Goal: Information Seeking & Learning: Learn about a topic

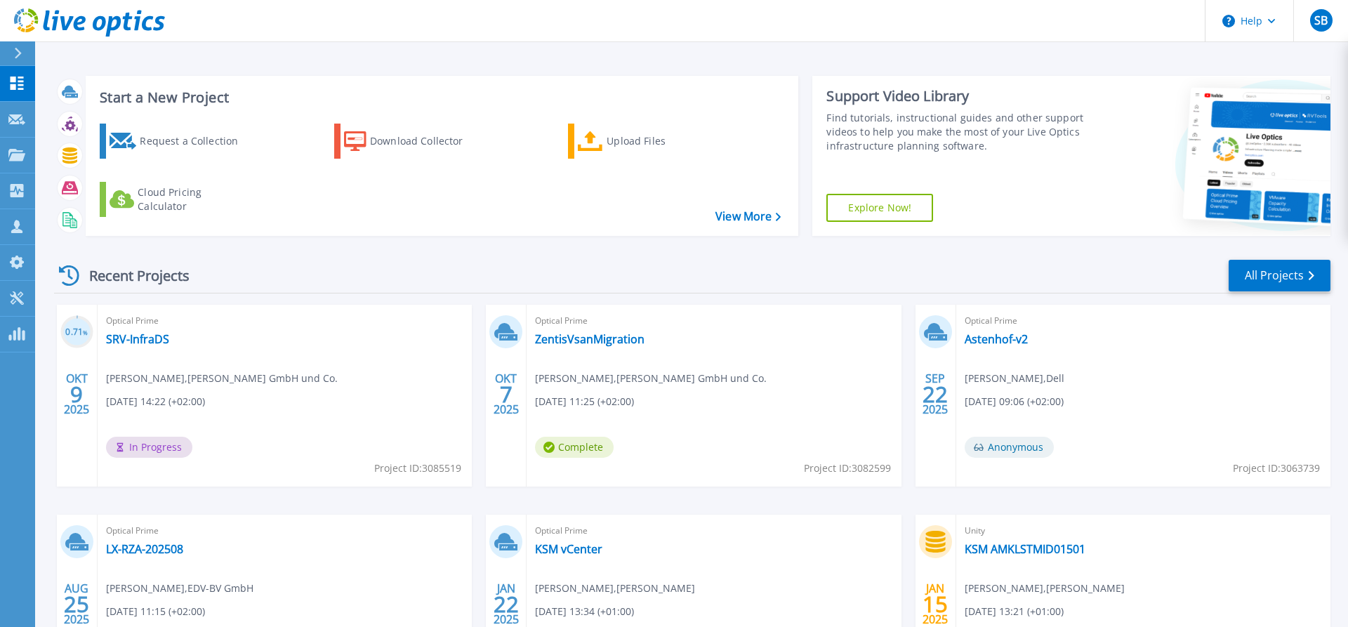
click at [20, 59] on div at bounding box center [24, 53] width 22 height 24
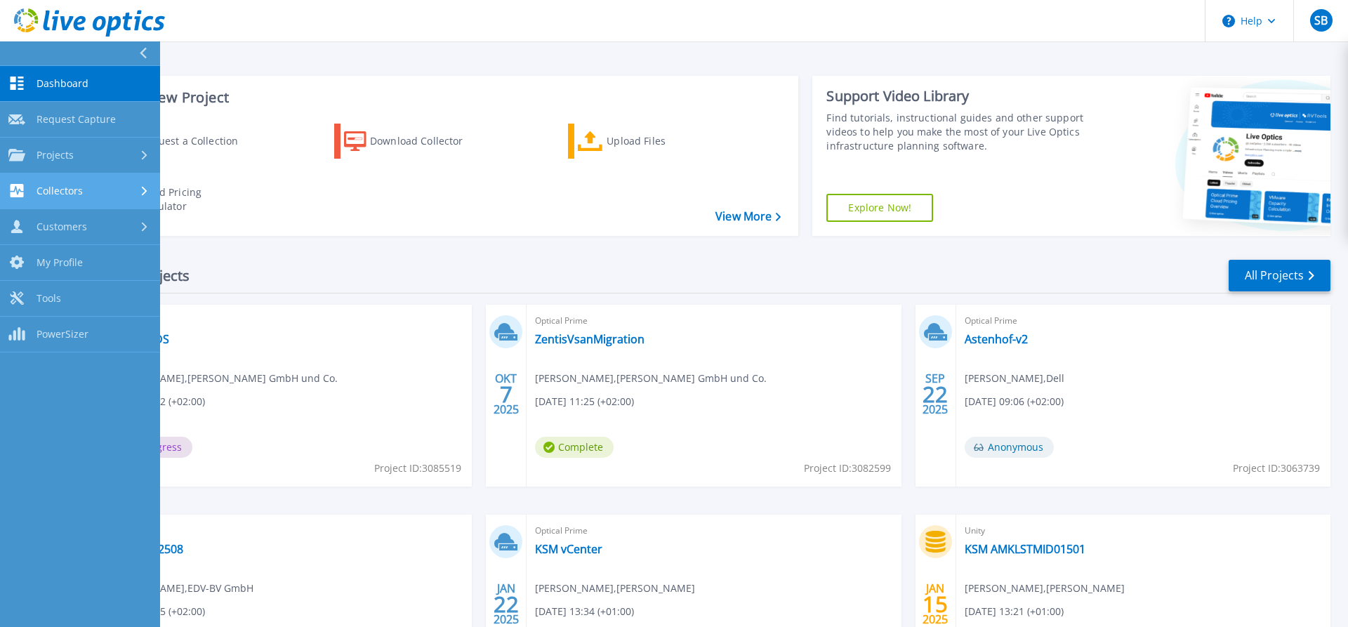
click at [96, 193] on div "Collectors" at bounding box center [79, 190] width 143 height 13
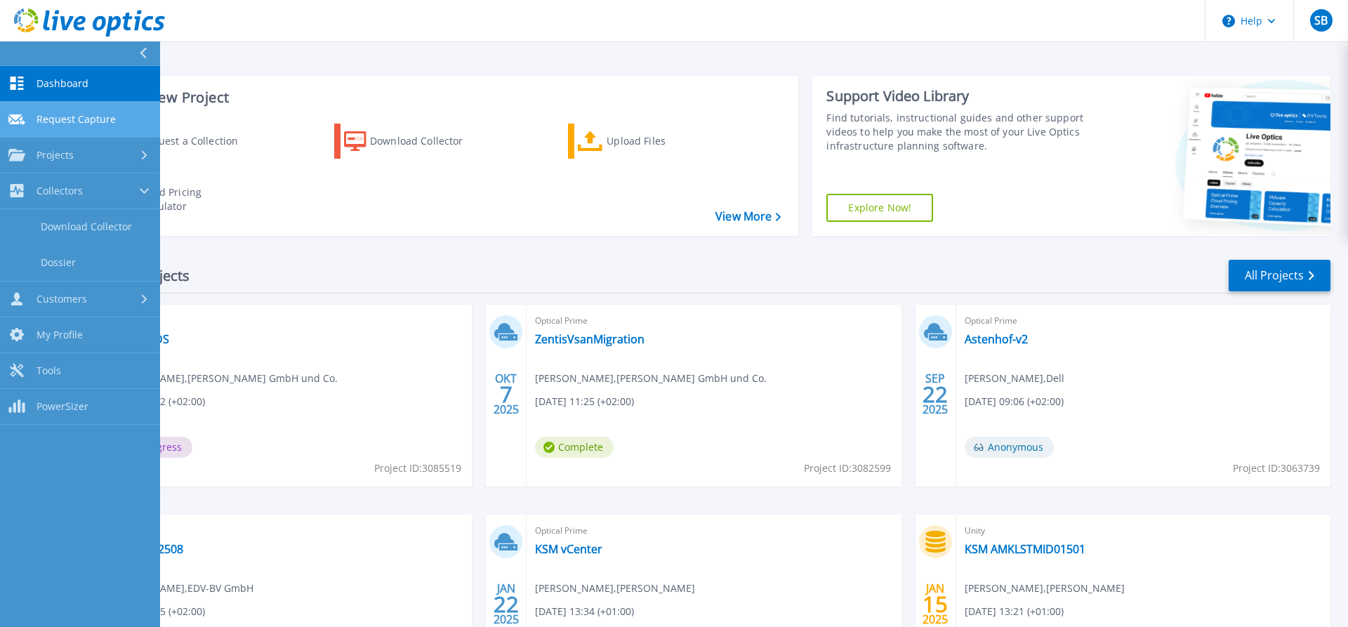
click at [98, 114] on span "Request Capture" at bounding box center [76, 119] width 79 height 13
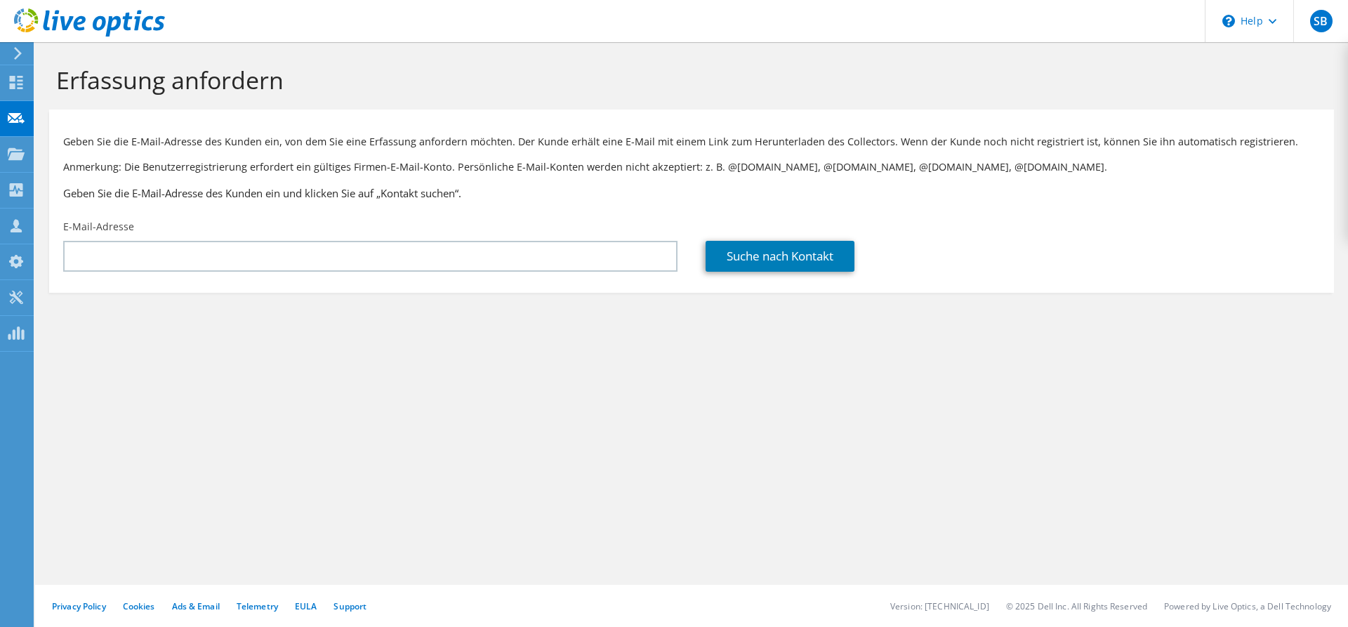
click at [16, 48] on use at bounding box center [18, 53] width 8 height 13
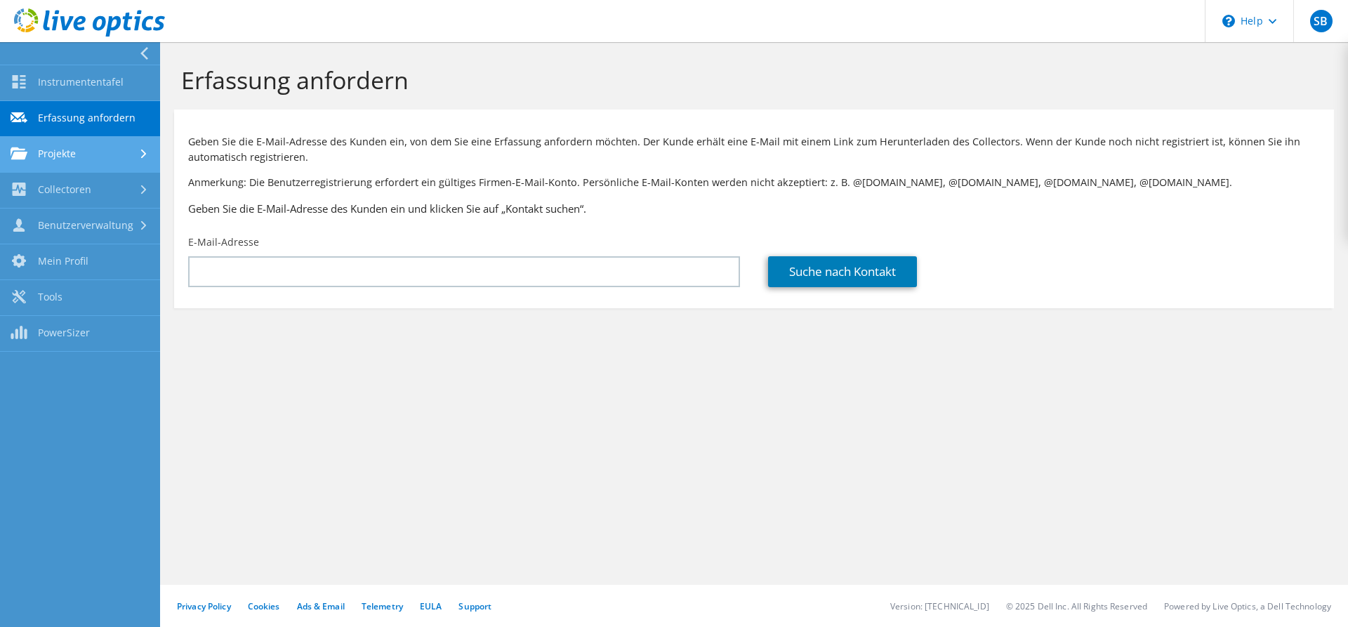
click at [81, 154] on link "Projekte" at bounding box center [80, 155] width 160 height 36
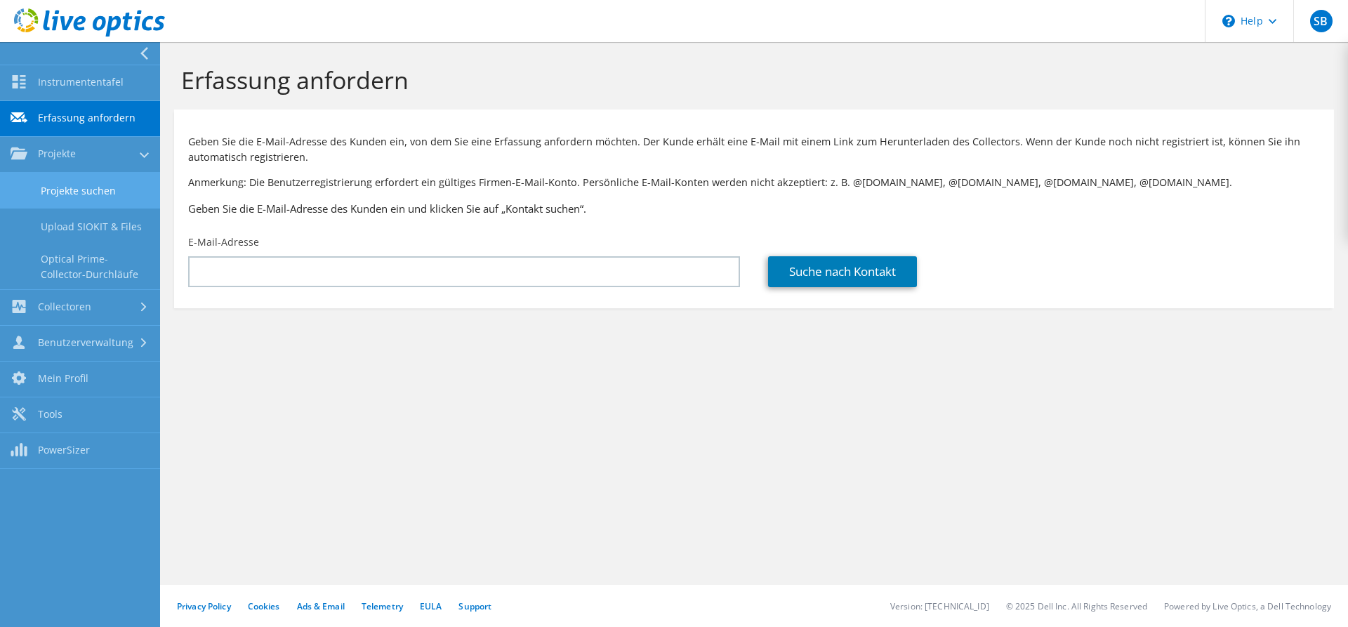
click at [98, 190] on link "Projekte suchen" at bounding box center [80, 191] width 160 height 36
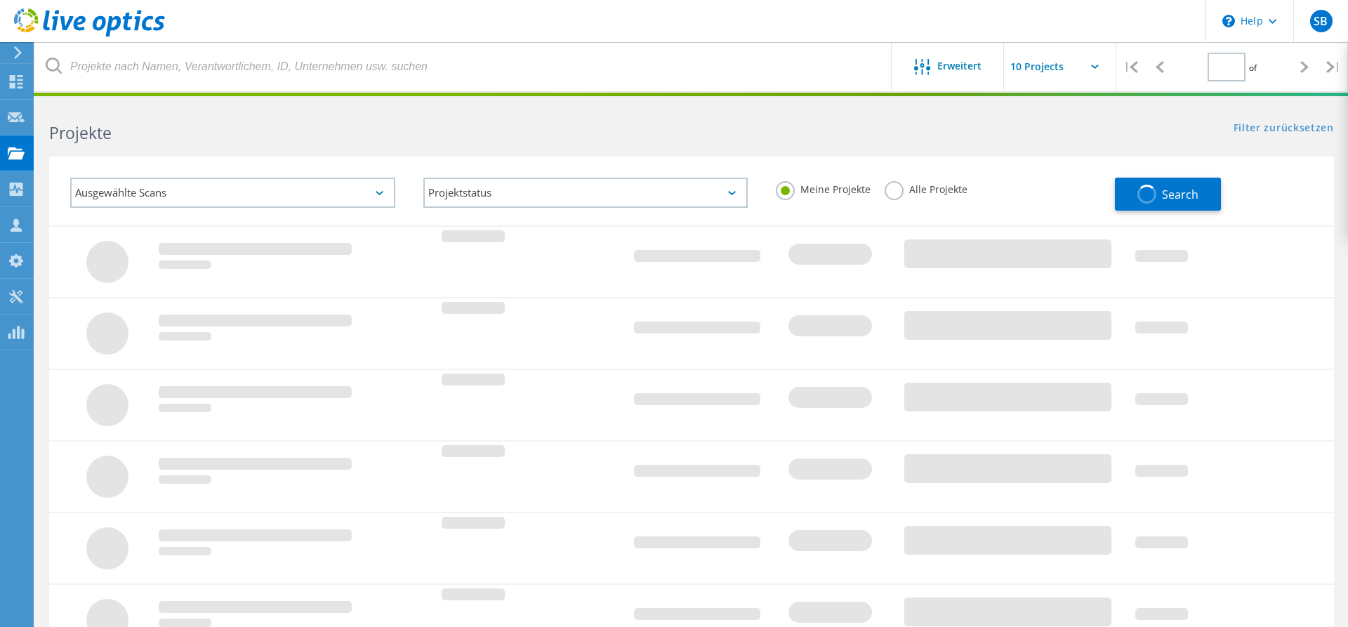
type input "1"
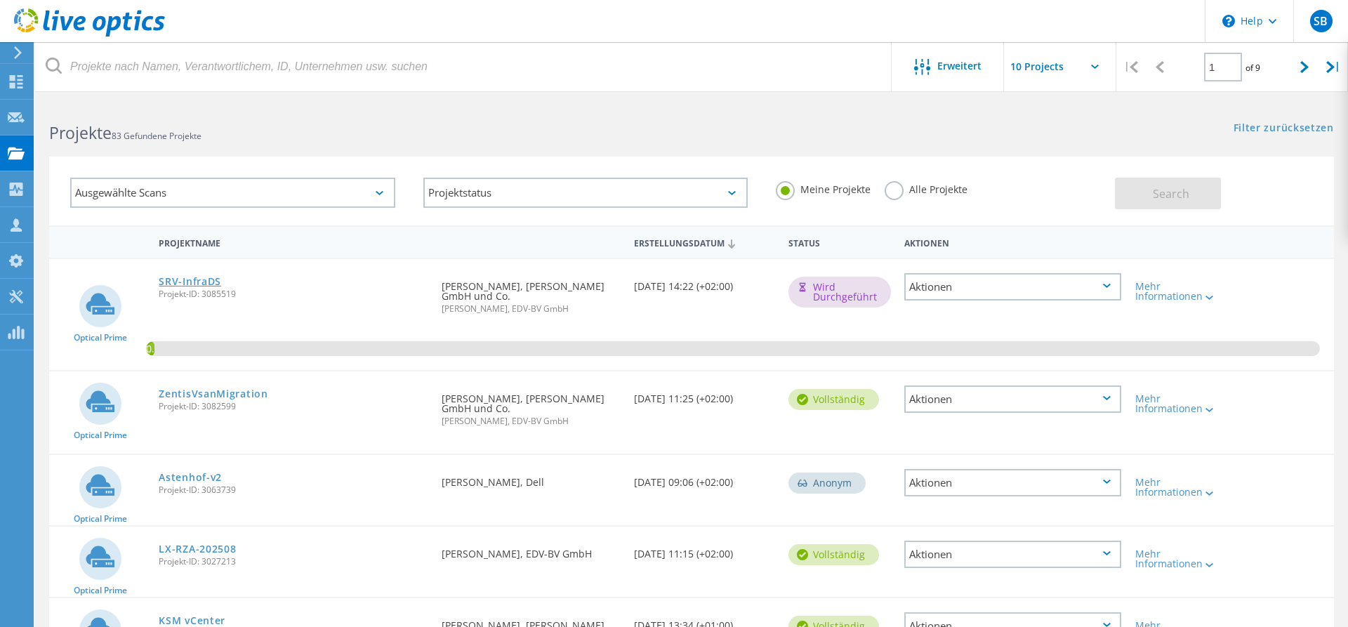
click at [203, 281] on link "SRV-InfraDS" at bounding box center [190, 282] width 62 height 10
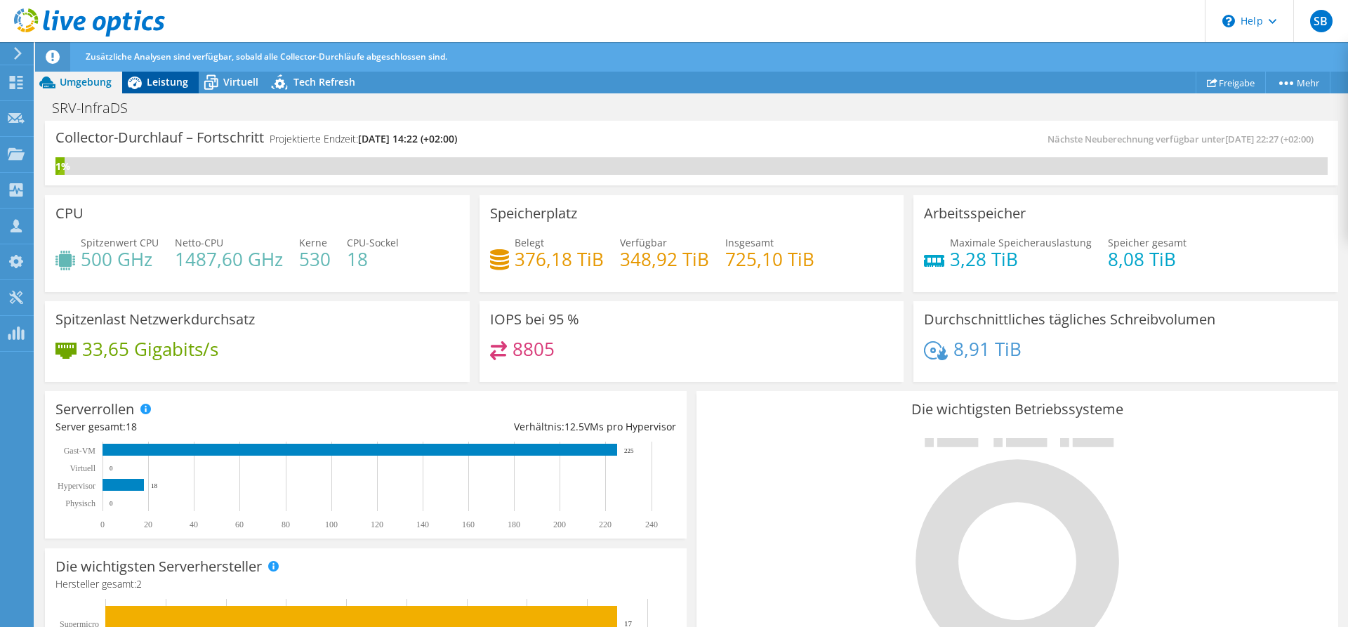
click at [170, 83] on span "Leistung" at bounding box center [167, 81] width 41 height 13
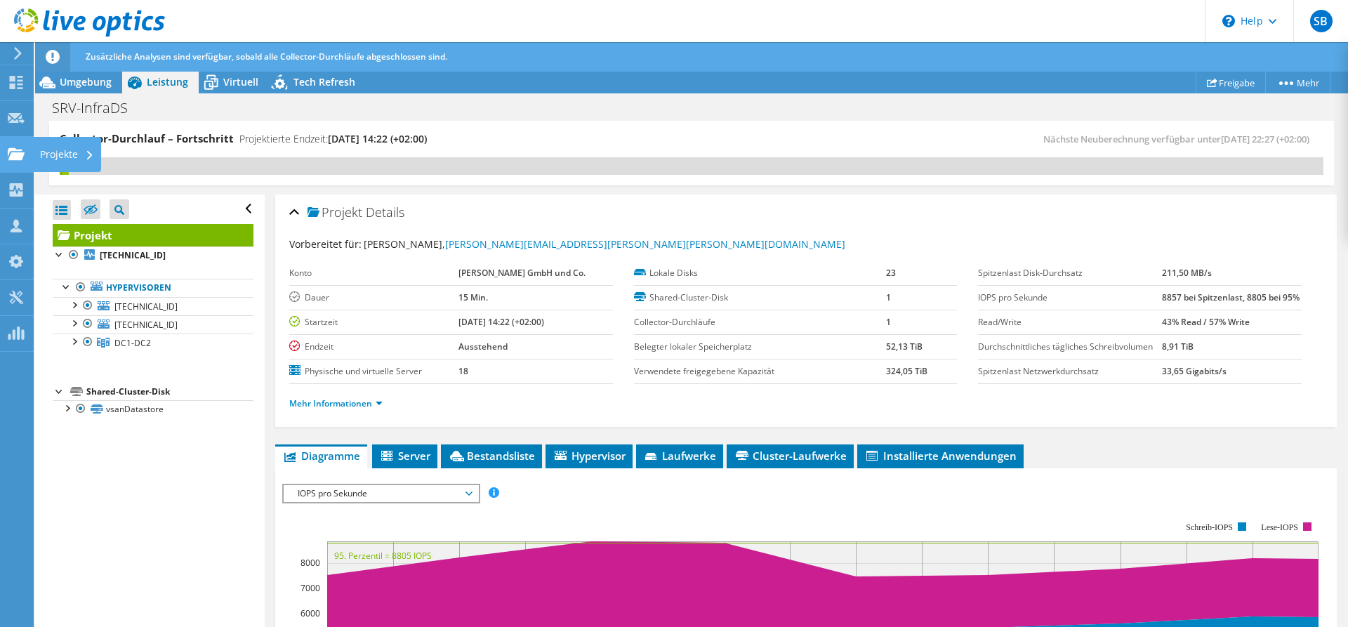
click at [64, 158] on div "Projekte" at bounding box center [67, 154] width 68 height 35
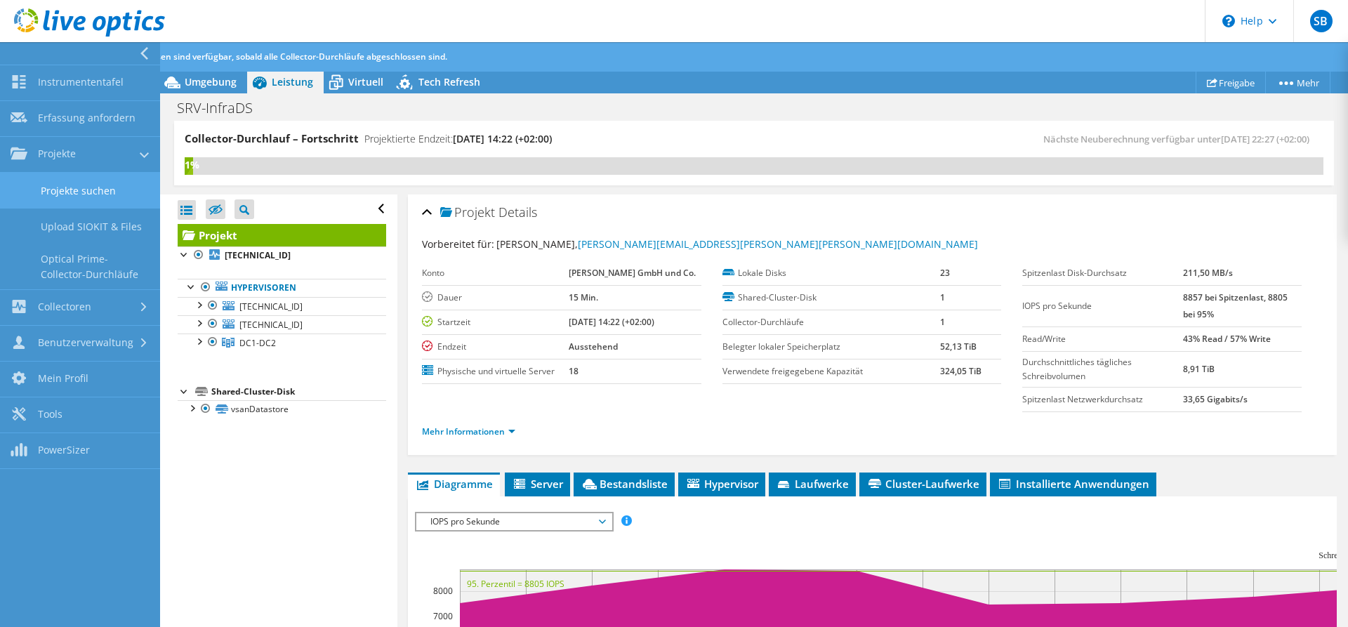
click at [86, 188] on link "Projekte suchen" at bounding box center [80, 191] width 160 height 36
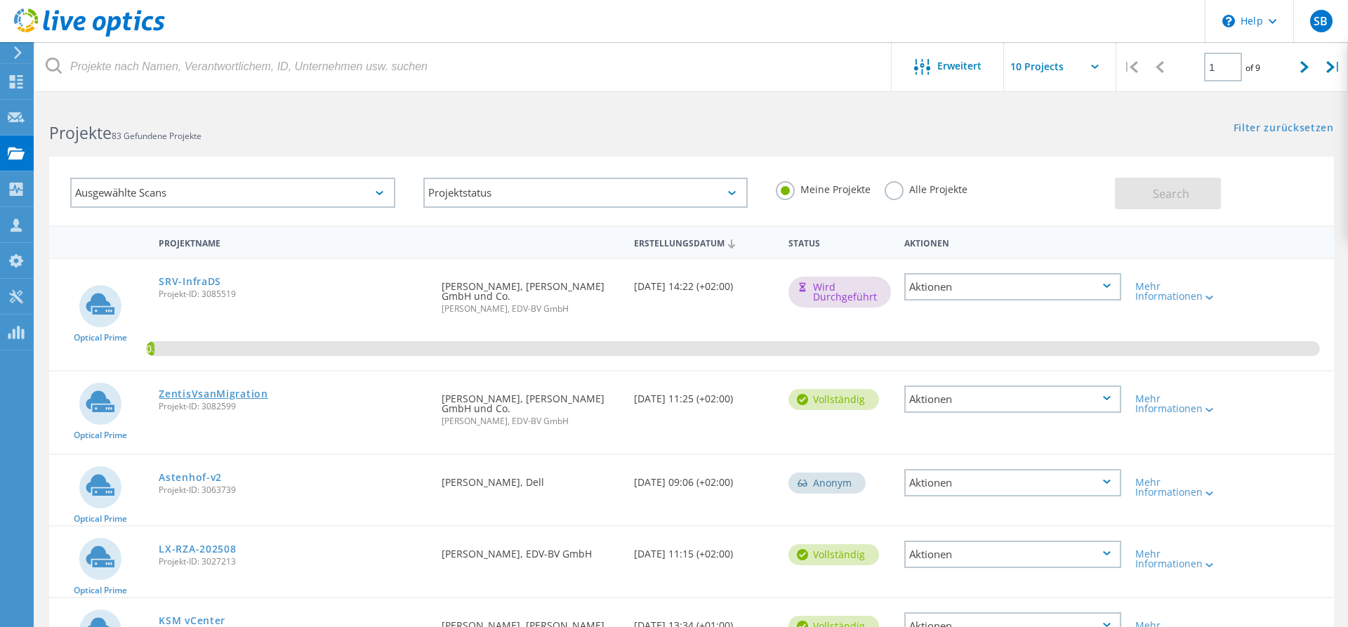
click at [223, 397] on link "ZentisVsanMigration" at bounding box center [213, 394] width 109 height 10
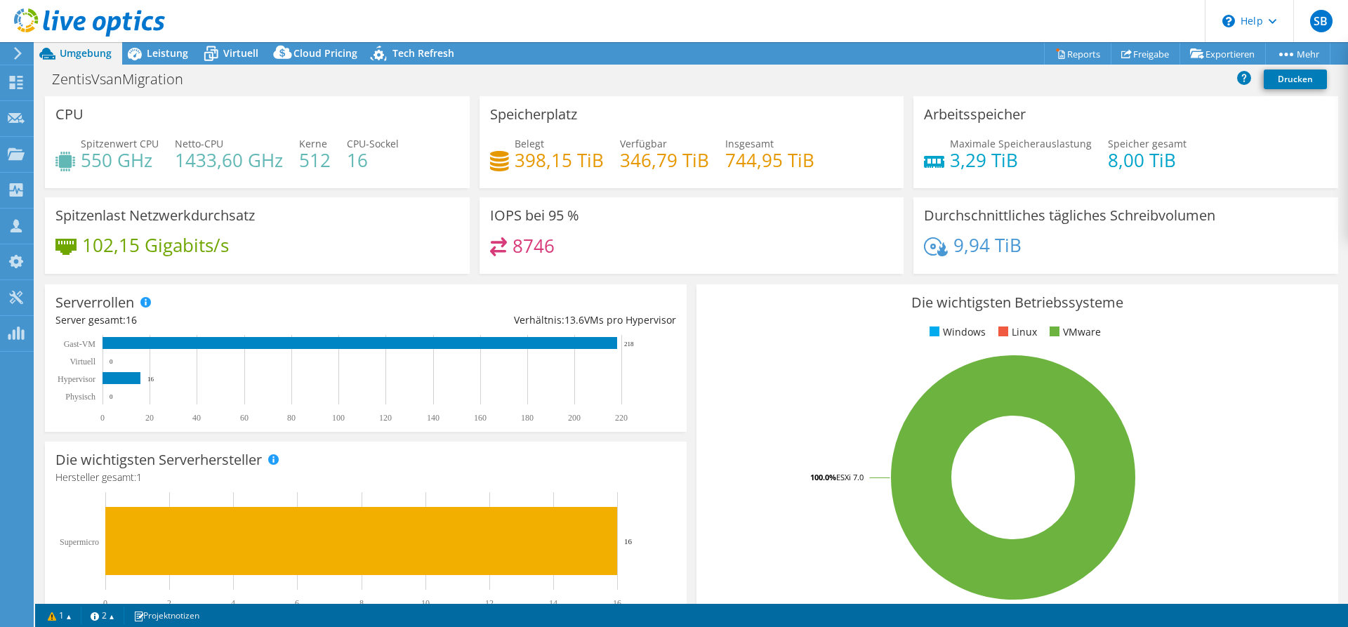
select select "USD"
click at [418, 57] on span "Tech Refresh" at bounding box center [424, 52] width 62 height 13
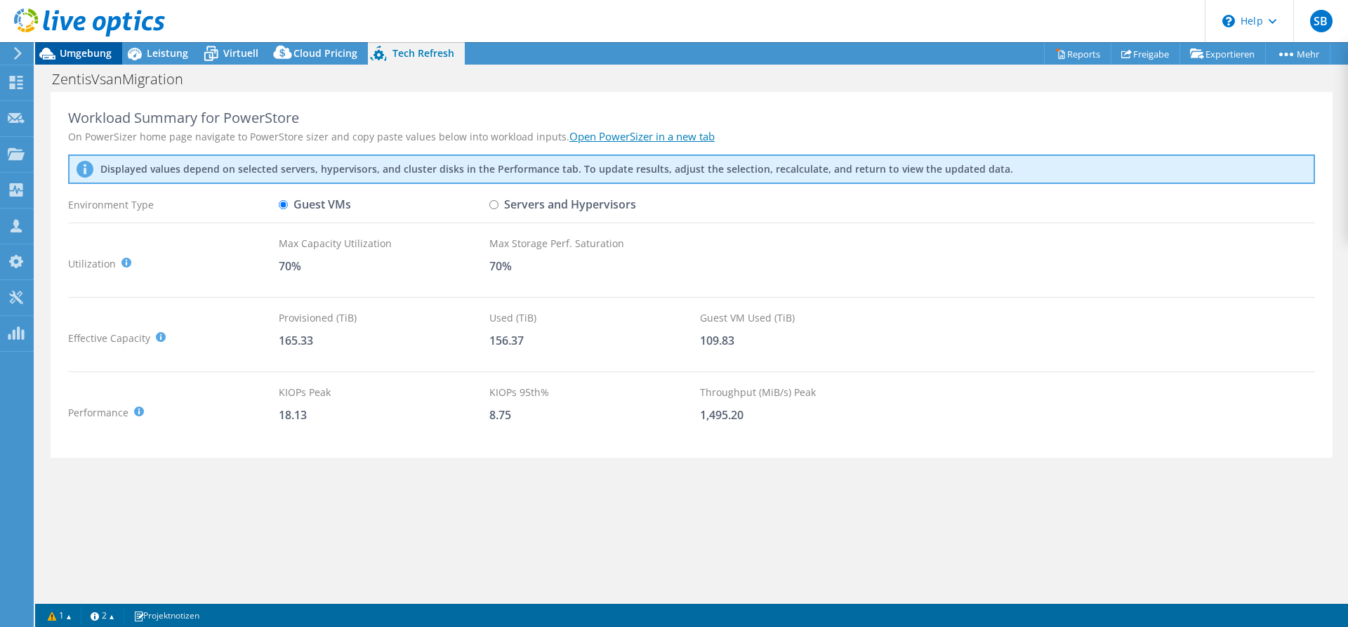
click at [61, 54] on span "Umgebung" at bounding box center [86, 52] width 52 height 13
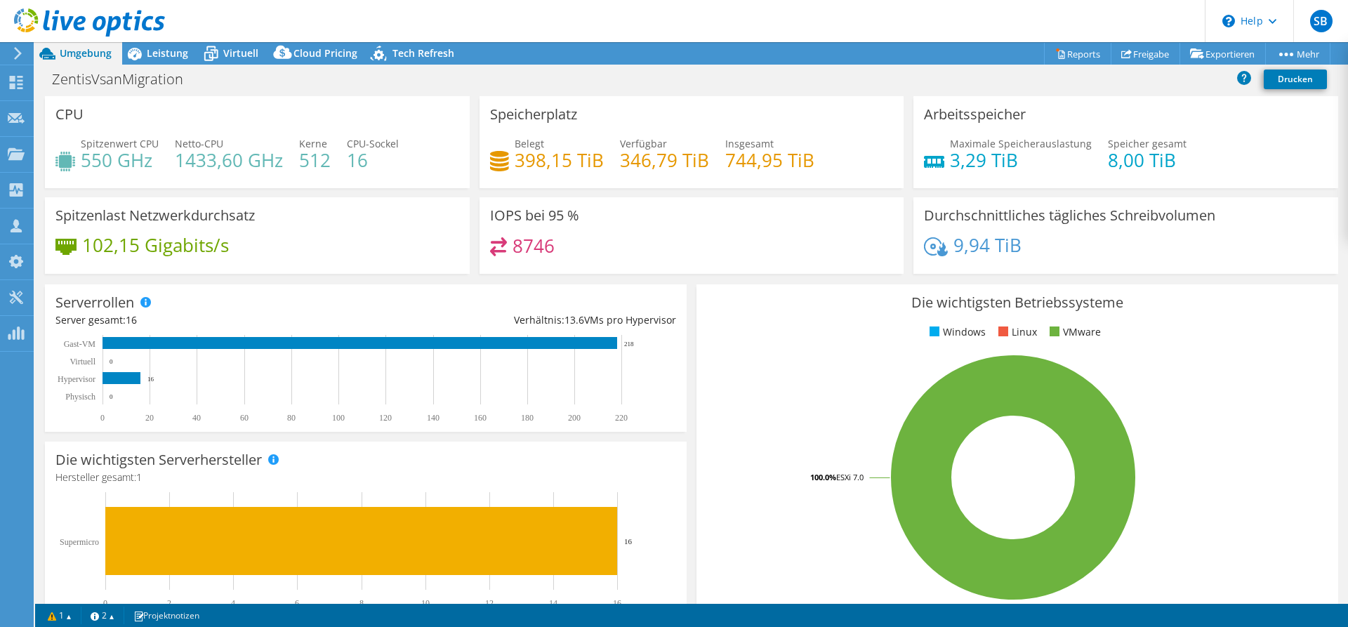
click at [20, 57] on icon at bounding box center [18, 53] width 11 height 13
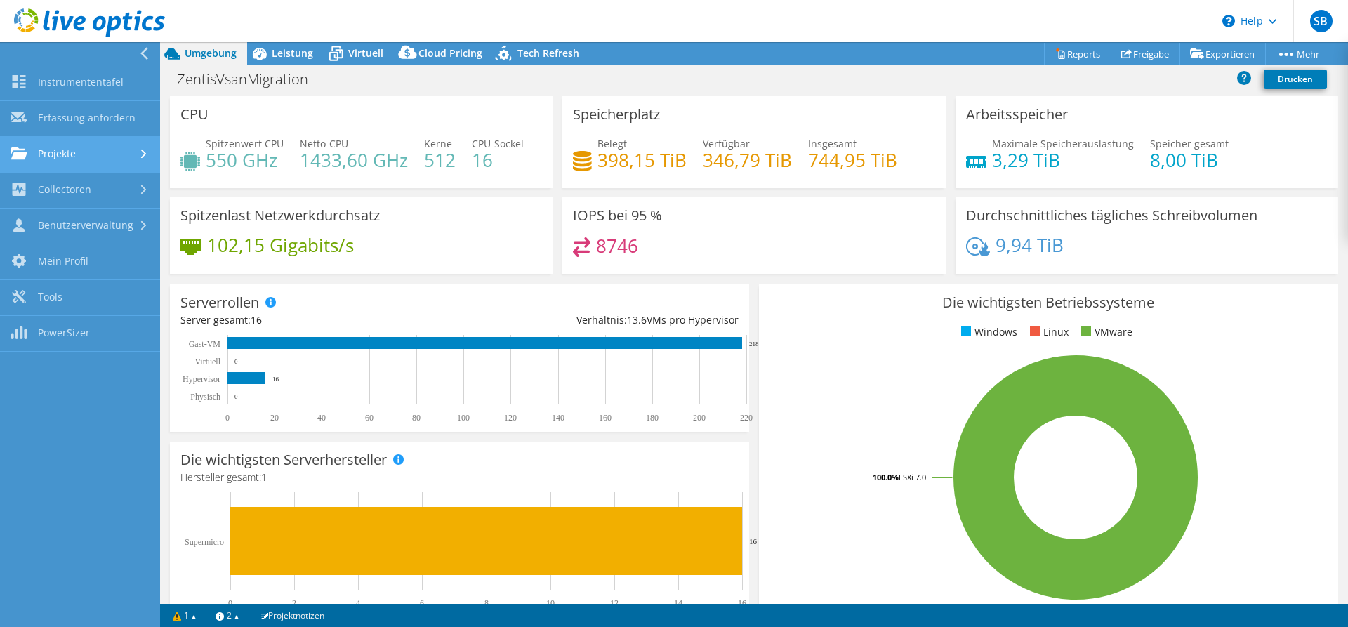
click at [94, 146] on link "Projekte" at bounding box center [80, 155] width 160 height 36
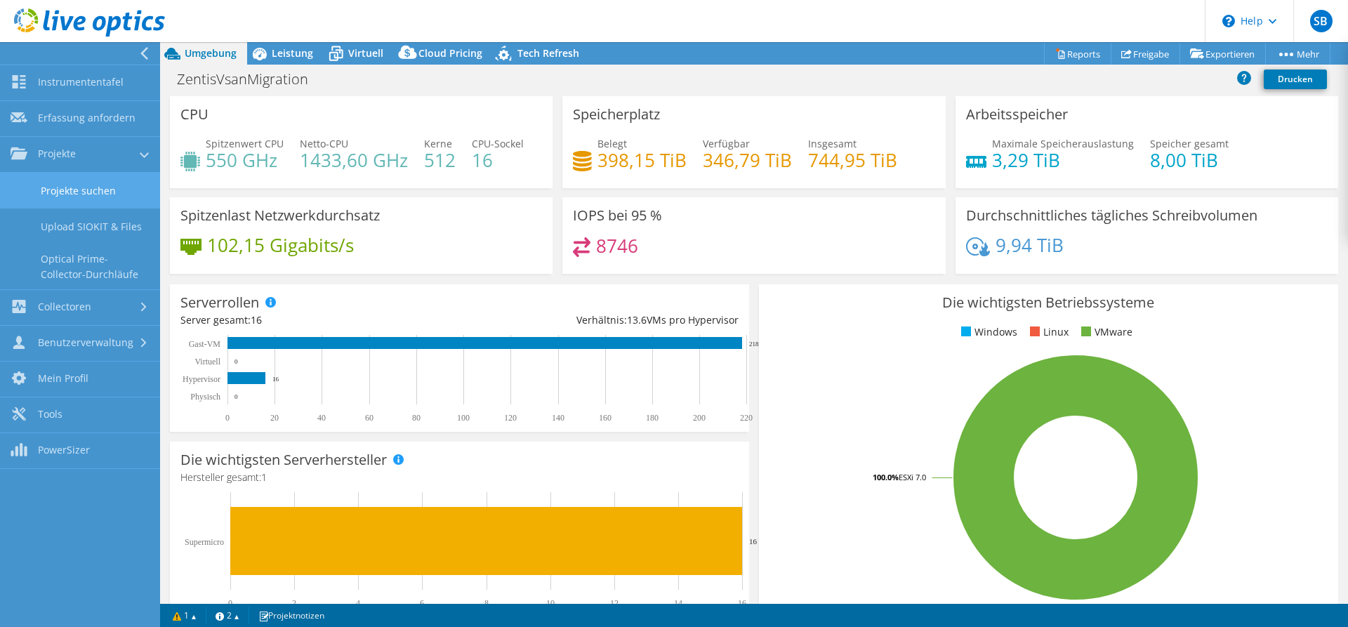
click at [107, 183] on link "Projekte suchen" at bounding box center [80, 191] width 160 height 36
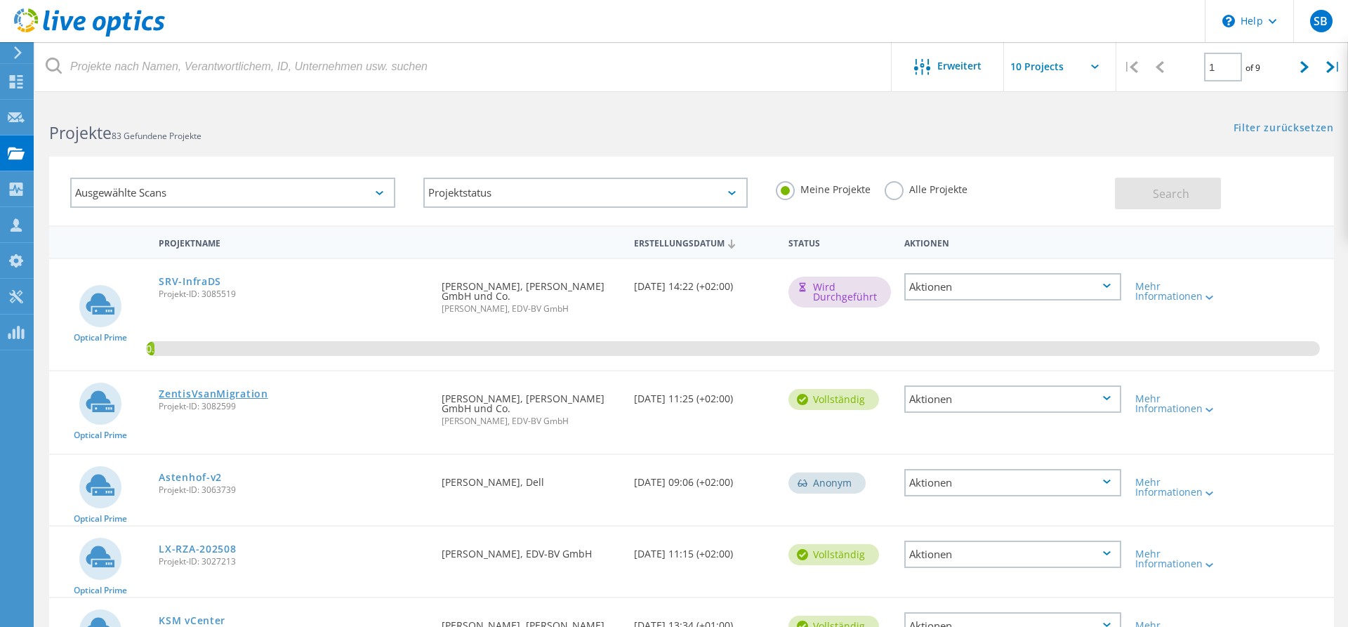
click at [205, 399] on link "ZentisVsanMigration" at bounding box center [213, 394] width 109 height 10
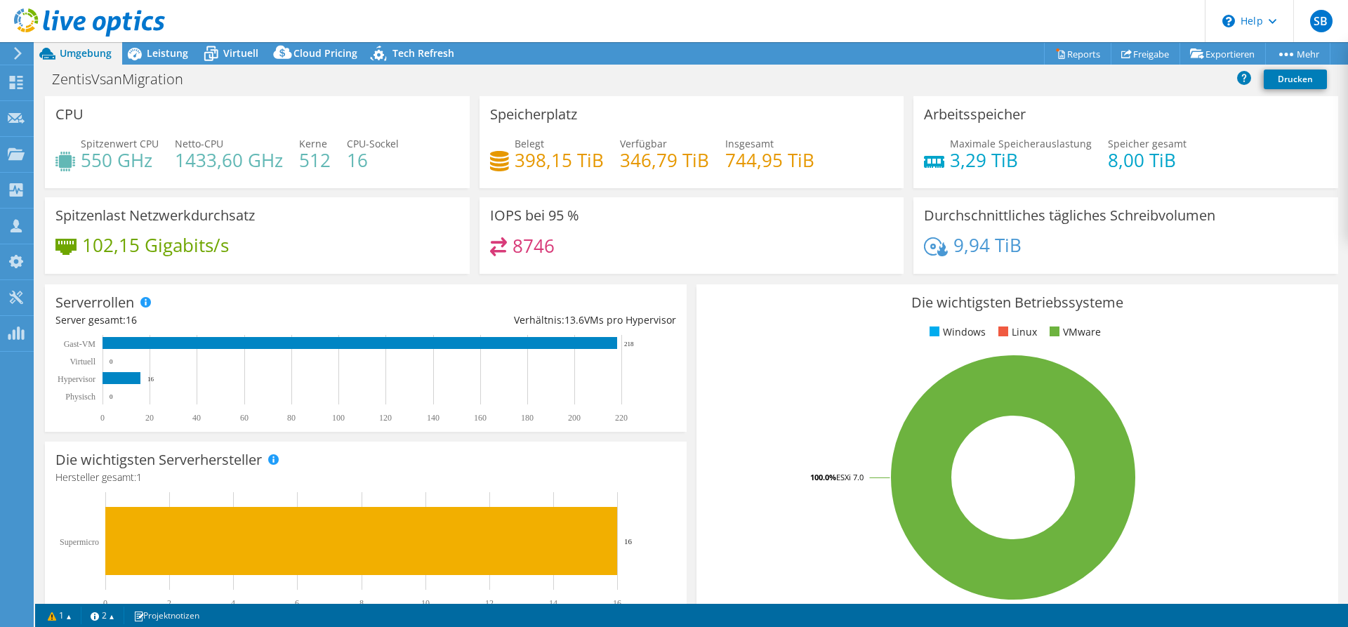
select select "USD"
click at [68, 162] on div "Projekte" at bounding box center [67, 154] width 68 height 35
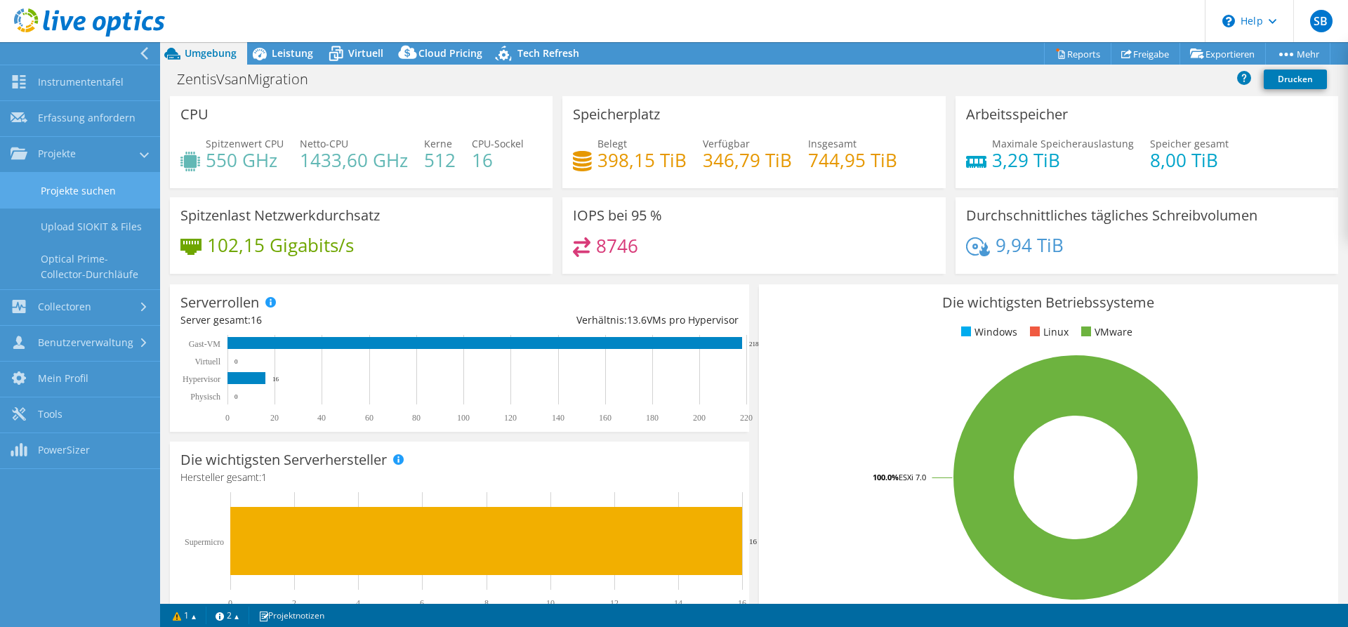
click at [95, 190] on link "Projekte suchen" at bounding box center [80, 191] width 160 height 36
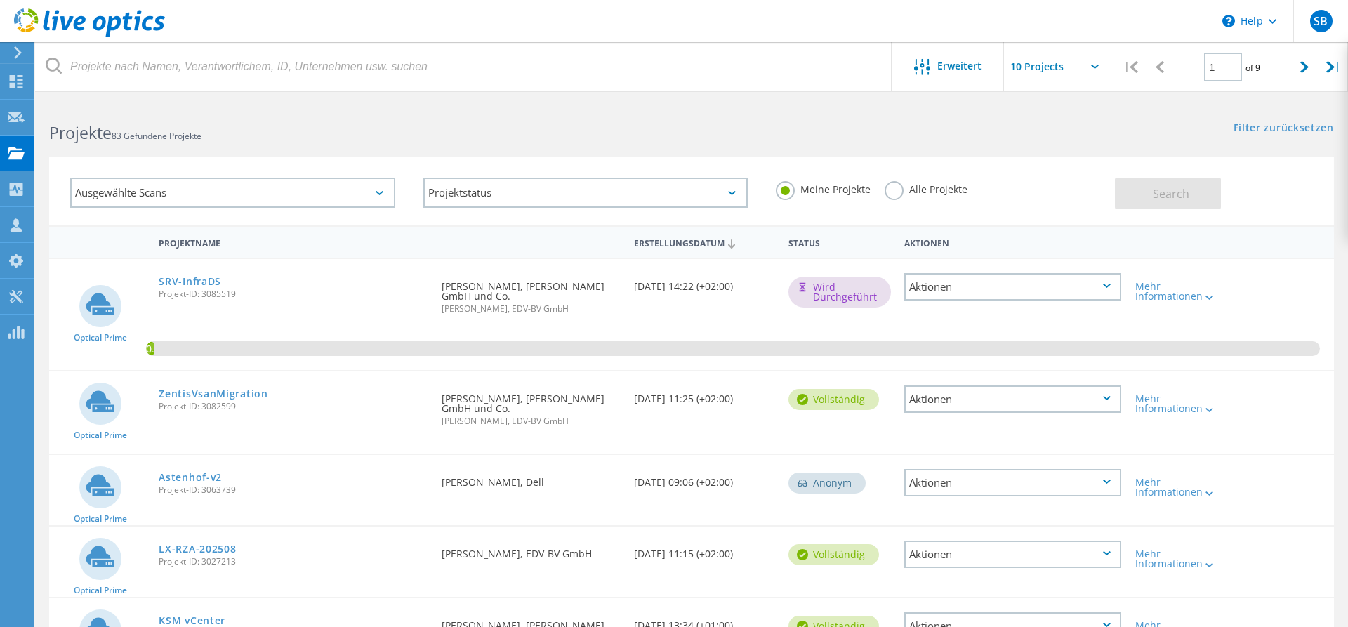
click at [189, 279] on link "SRV-InfraDS" at bounding box center [190, 282] width 62 height 10
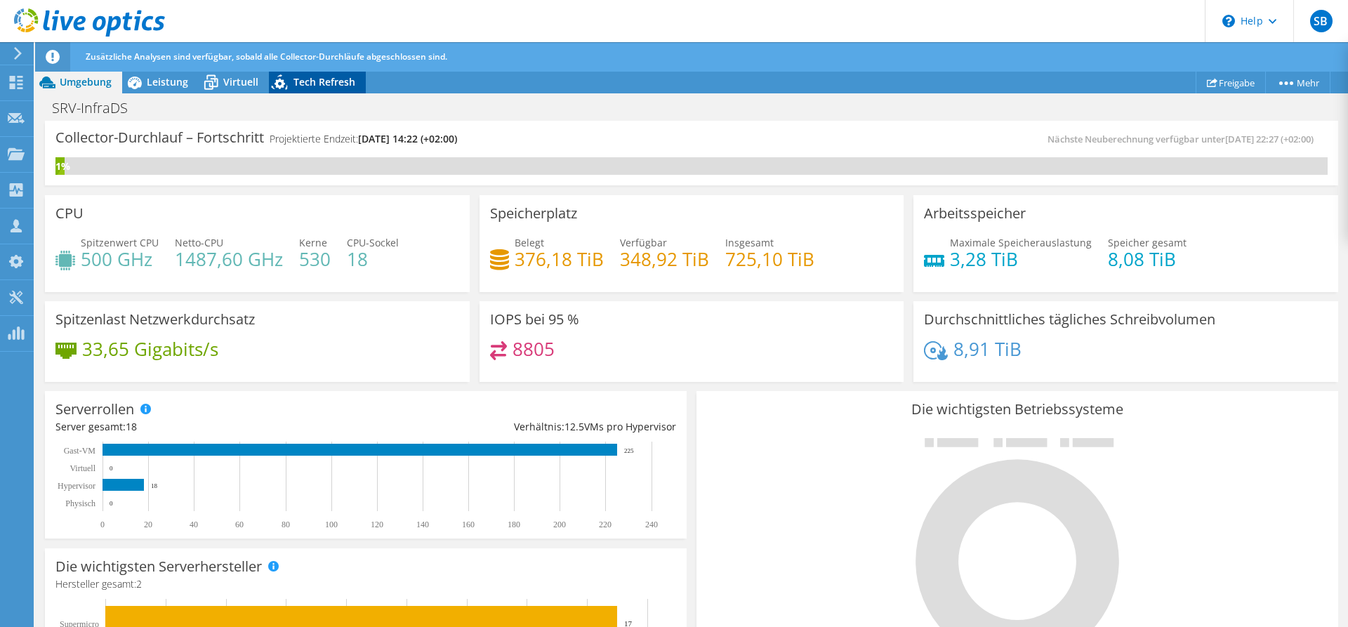
click at [316, 84] on span "Tech Refresh" at bounding box center [325, 81] width 62 height 13
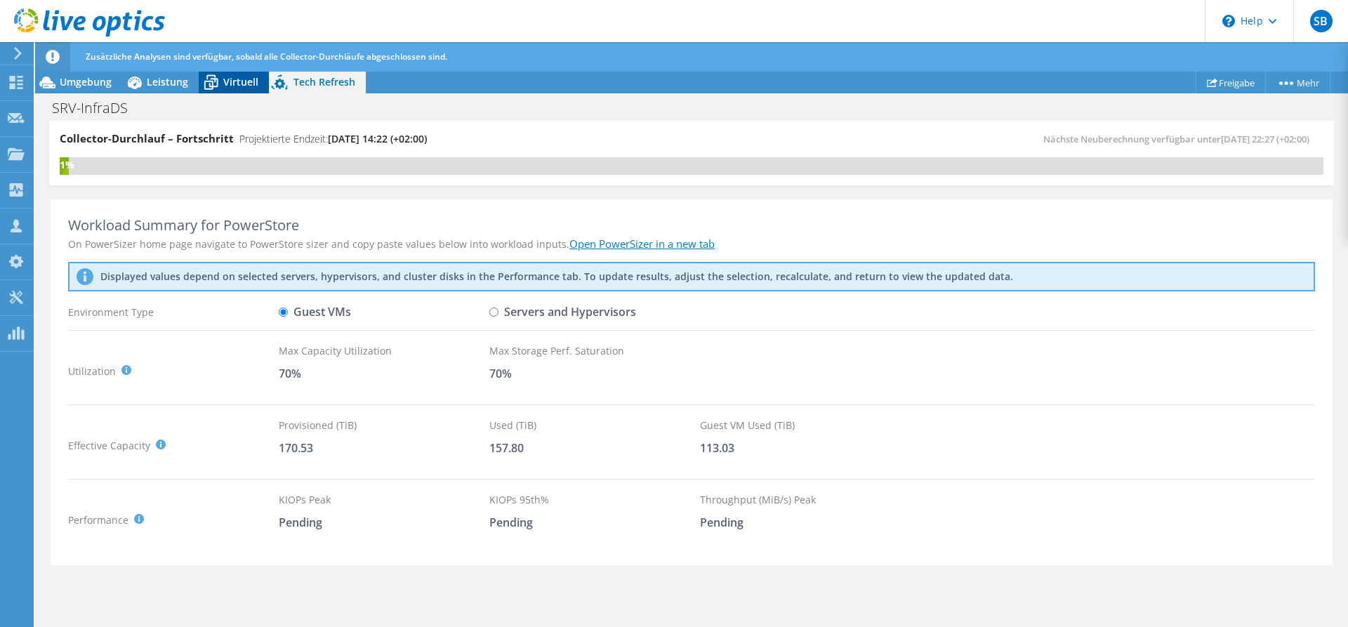
click at [235, 80] on span "Virtuell" at bounding box center [240, 81] width 35 height 13
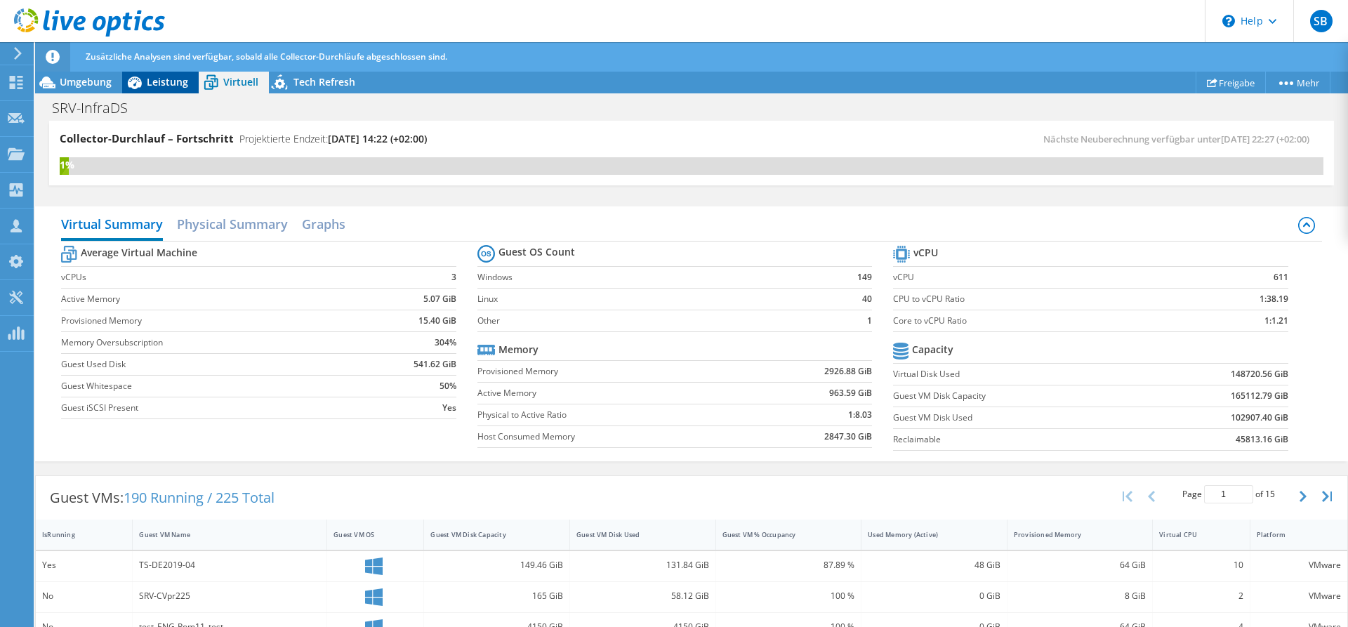
click at [166, 80] on span "Leistung" at bounding box center [167, 81] width 41 height 13
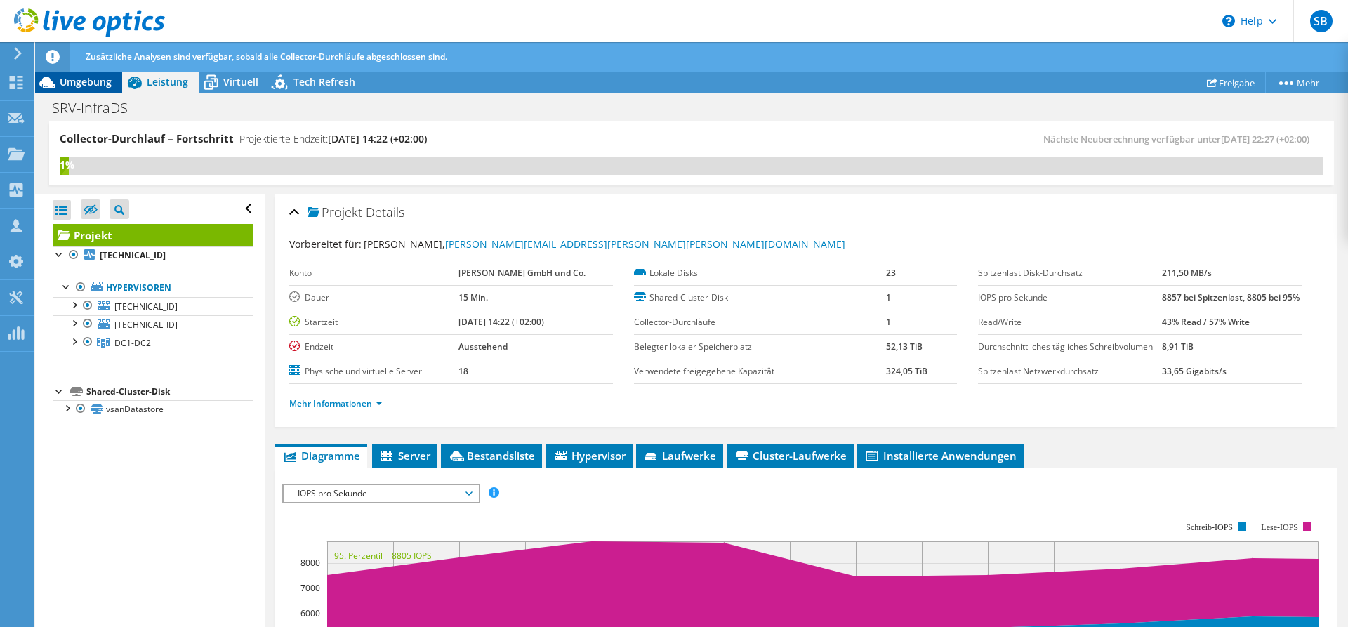
click at [103, 80] on span "Umgebung" at bounding box center [86, 81] width 52 height 13
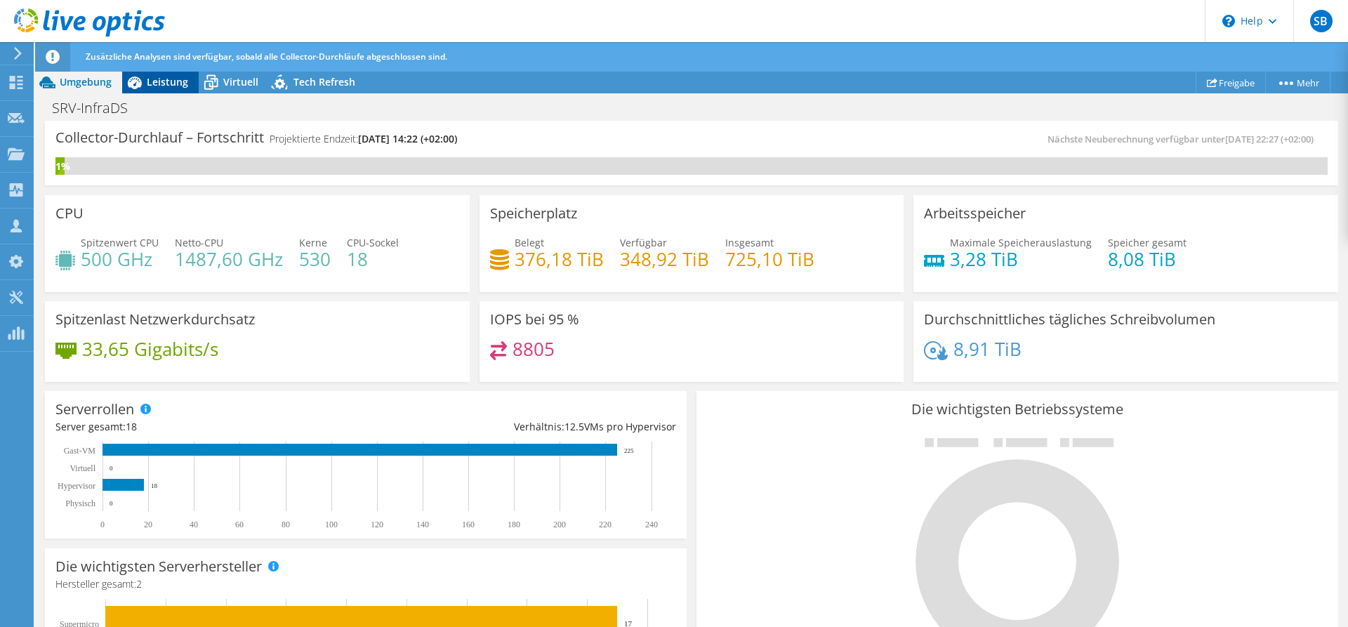
click at [174, 79] on span "Leistung" at bounding box center [167, 81] width 41 height 13
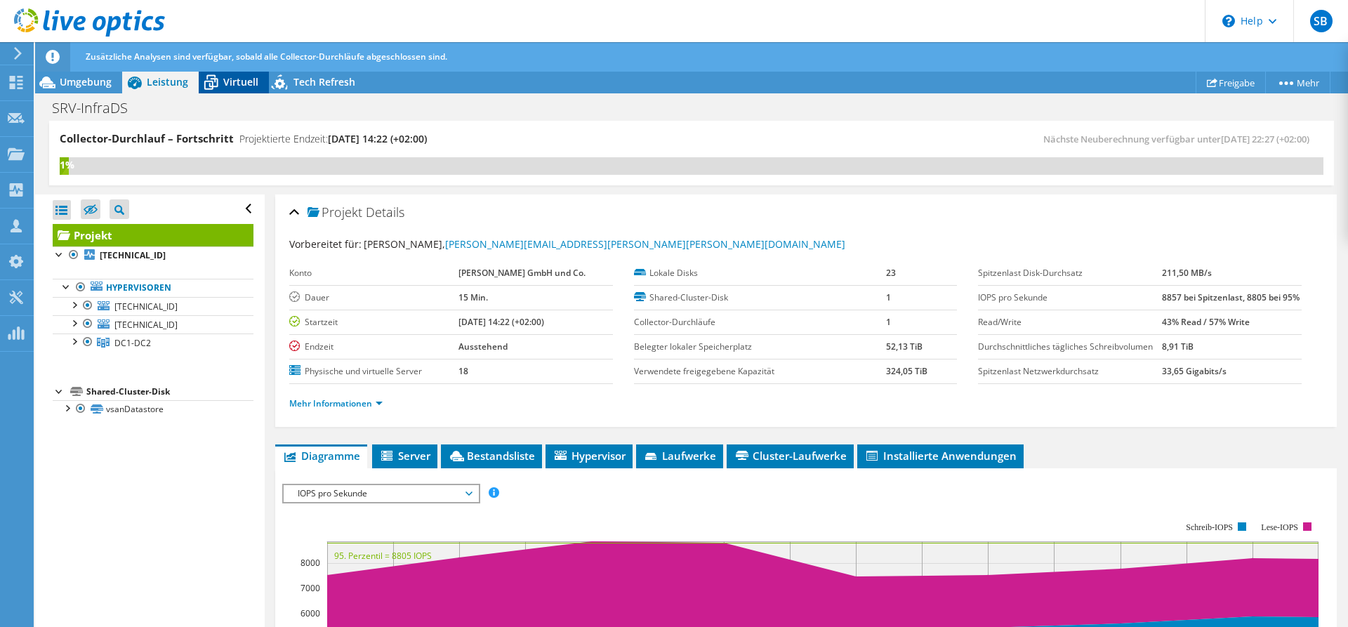
click at [231, 78] on span "Virtuell" at bounding box center [240, 81] width 35 height 13
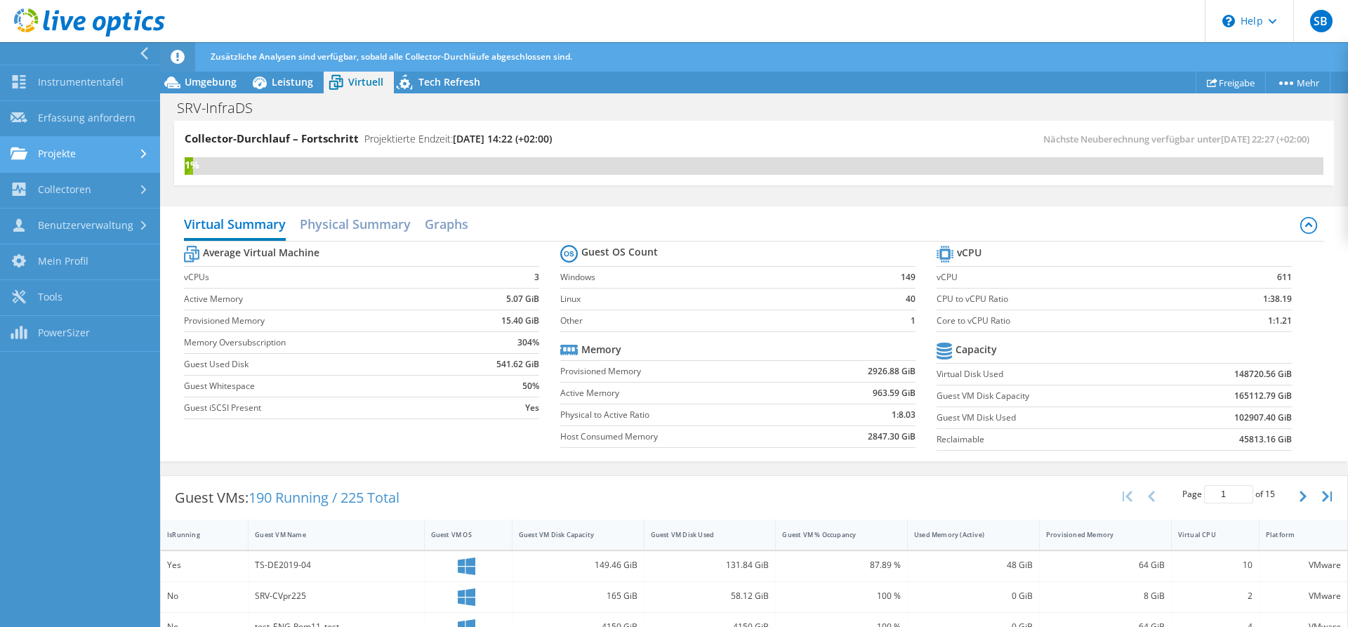
click at [56, 148] on link "Projekte" at bounding box center [80, 155] width 160 height 36
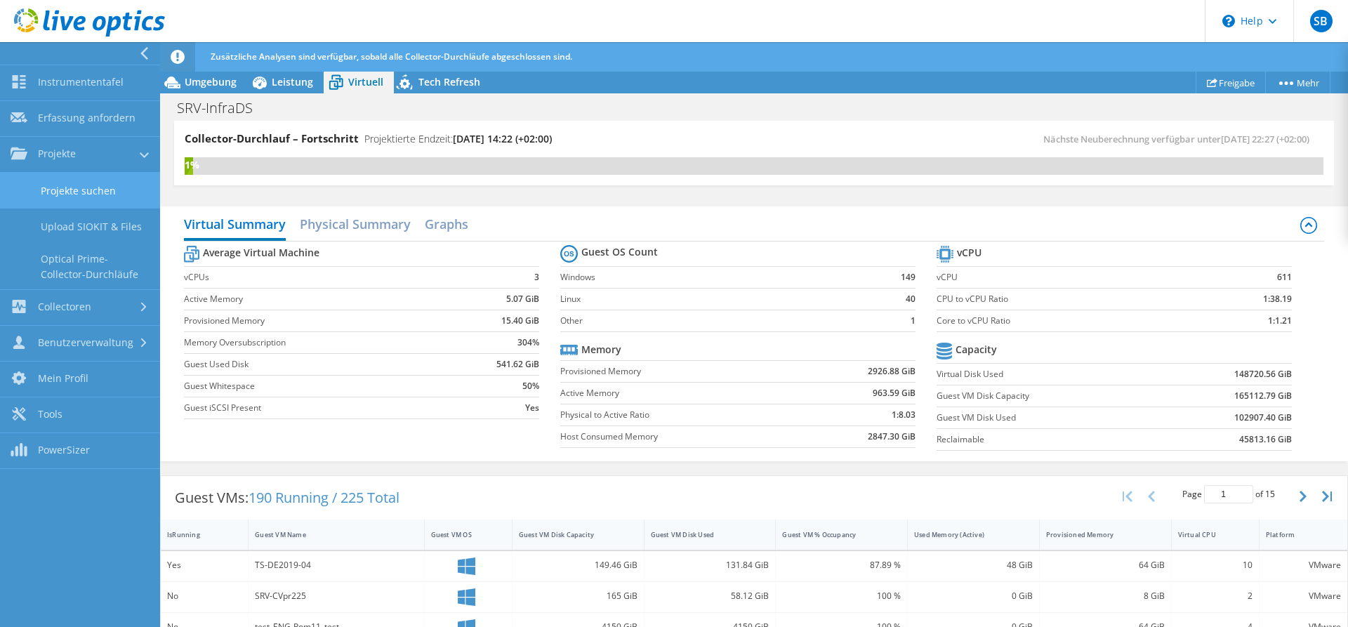
click at [87, 190] on link "Projekte suchen" at bounding box center [80, 191] width 160 height 36
